Goal: Task Accomplishment & Management: Manage account settings

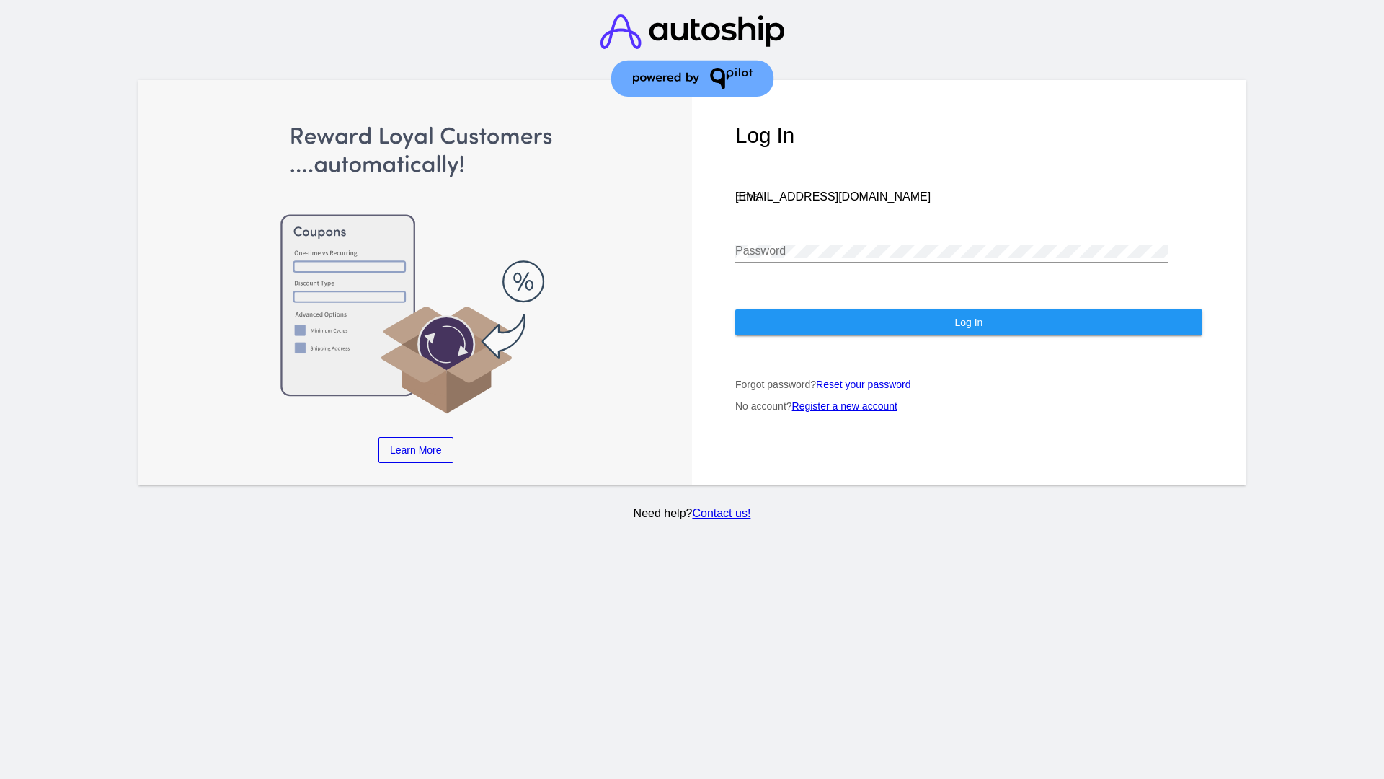
type input "jr@patternsinthecloud.com"
click at [968, 322] on span "Log In" at bounding box center [969, 323] width 28 height 12
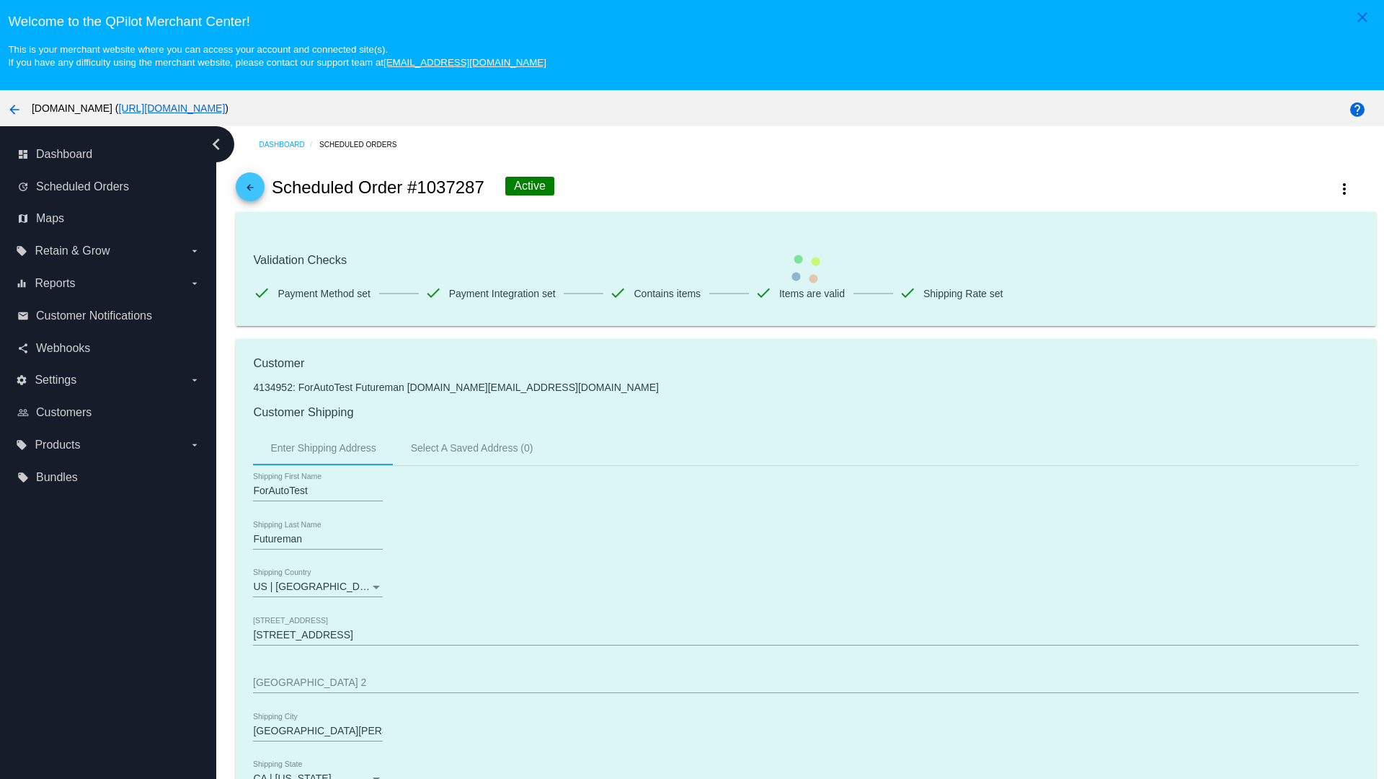
scroll to position [947, 0]
